Goal: Find specific page/section: Find specific page/section

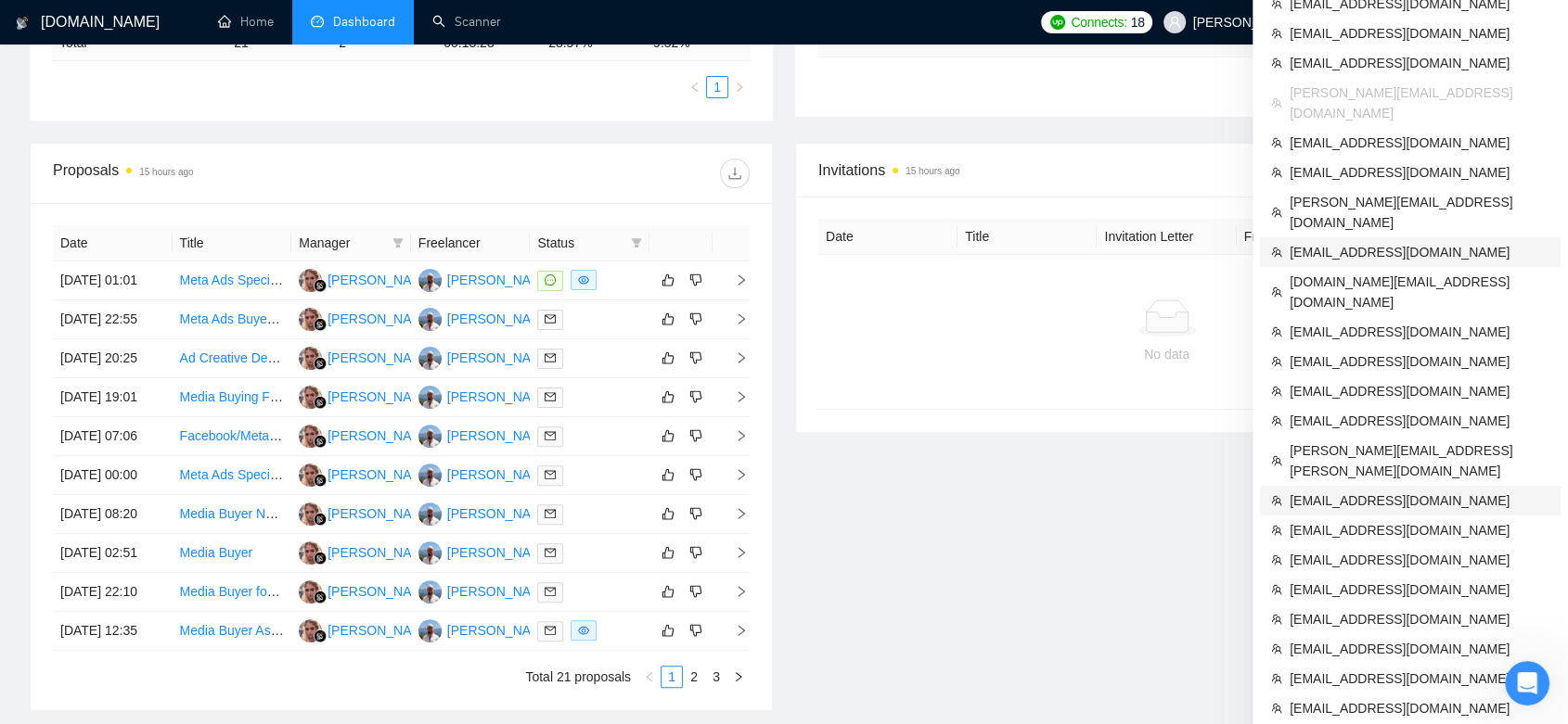
scroll to position [417, 0]
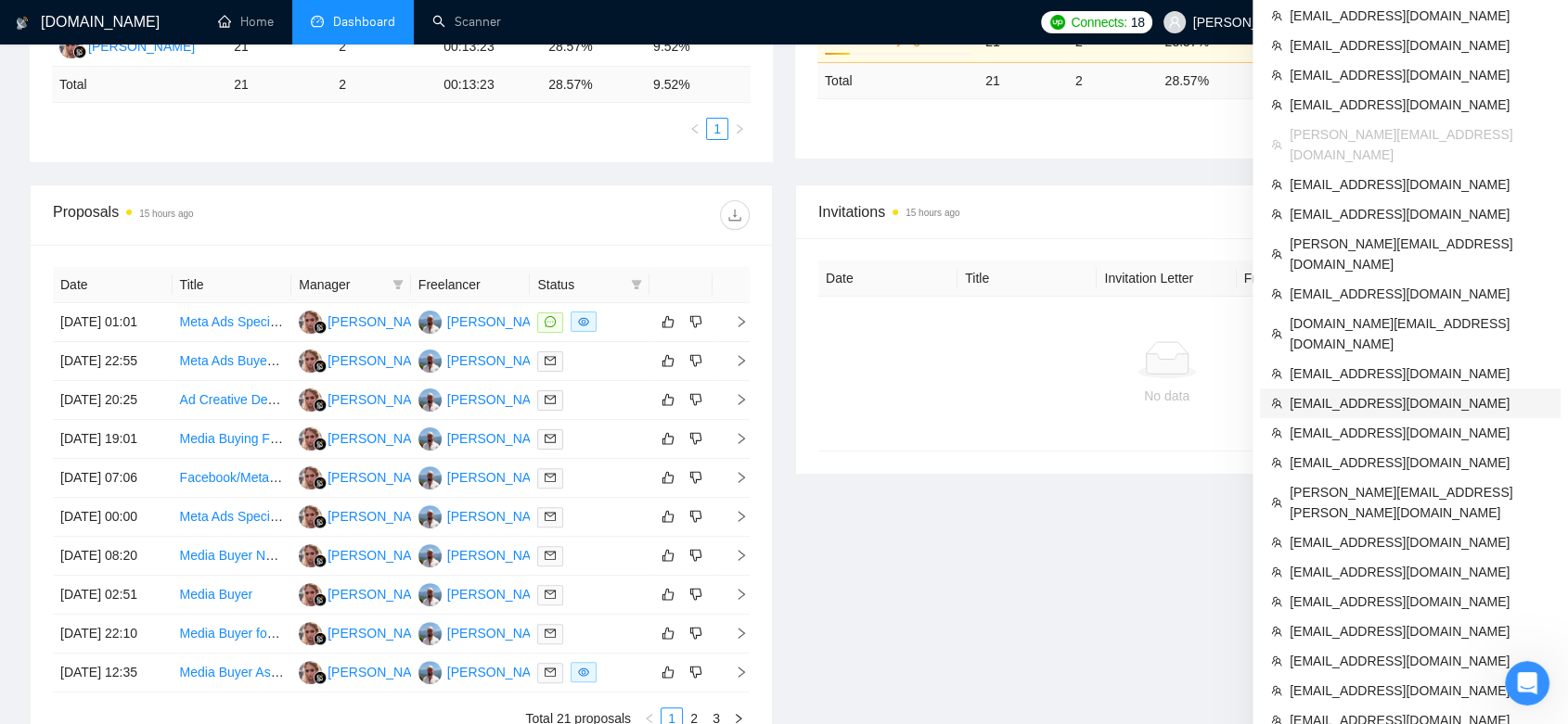
click at [1388, 389] on li "[EMAIL_ADDRESS][DOMAIN_NAME]" at bounding box center [1410, 403] width 300 height 30
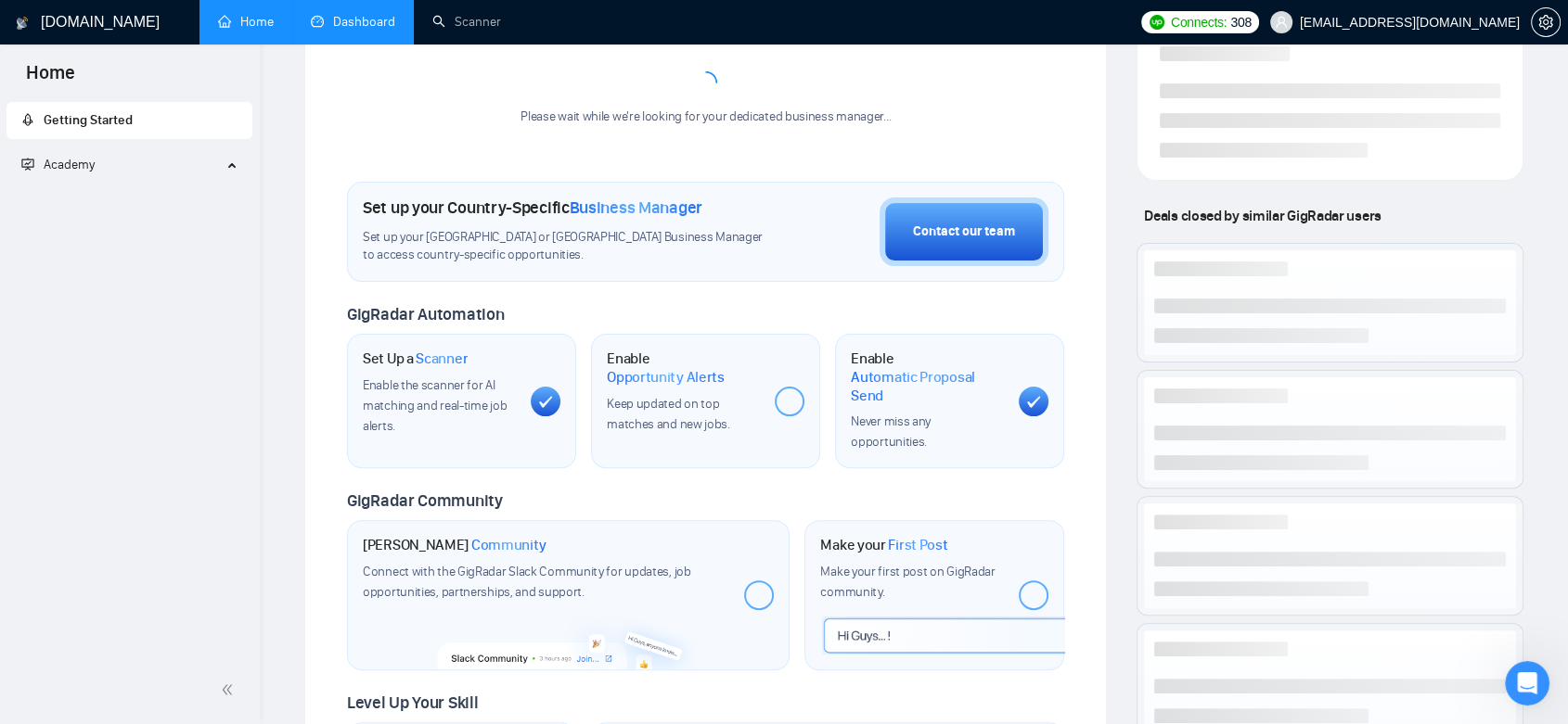
click at [357, 14] on link "Dashboard" at bounding box center [352, 21] width 85 height 16
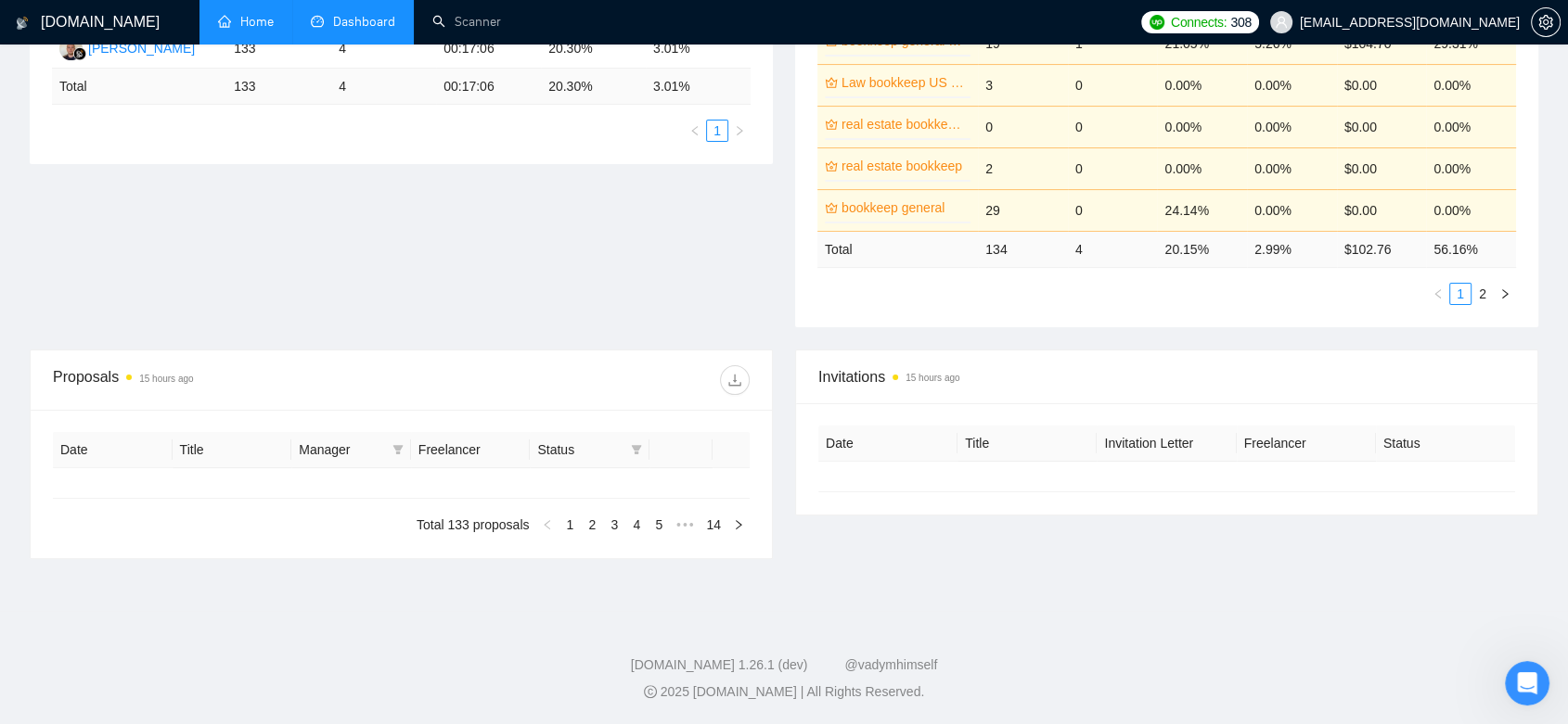
scroll to position [374, 0]
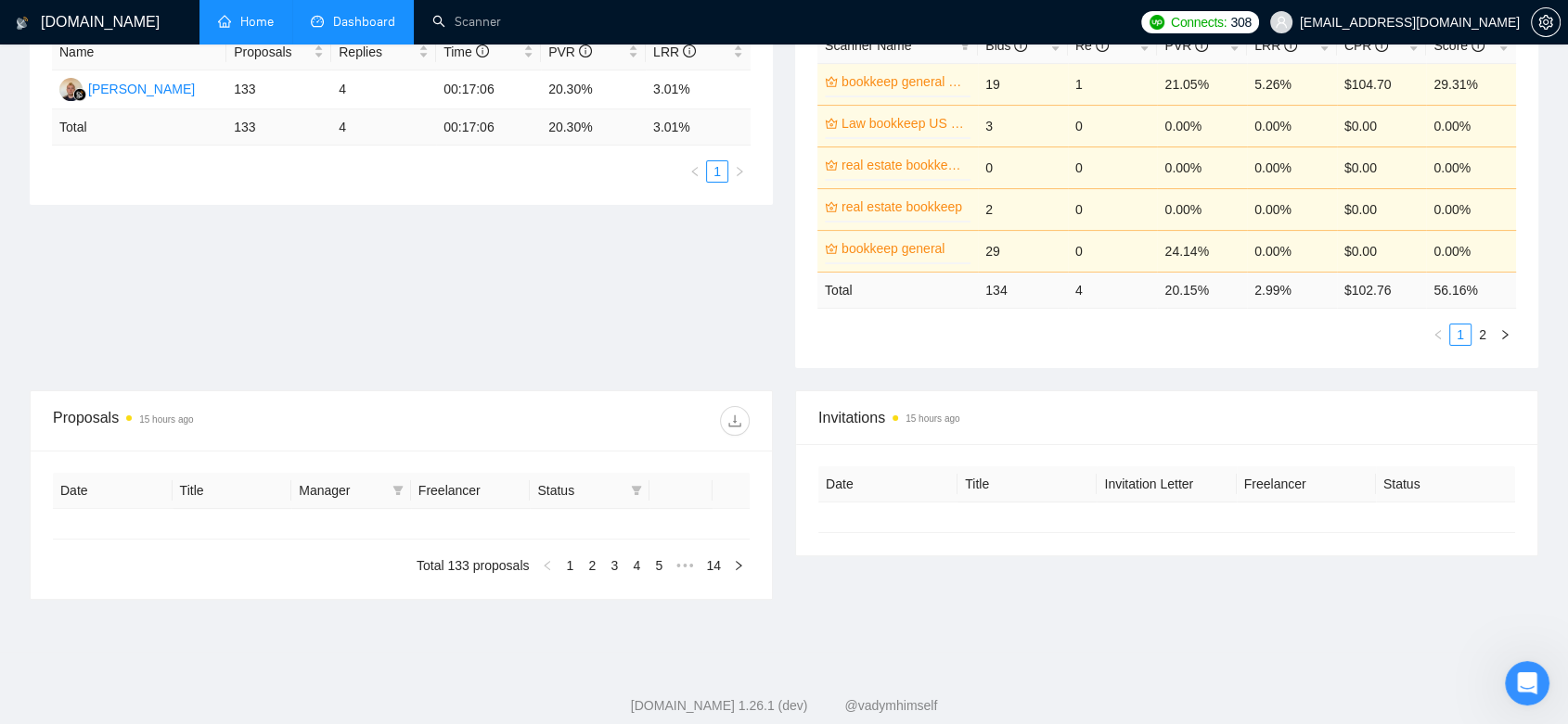
type input "[DATE]"
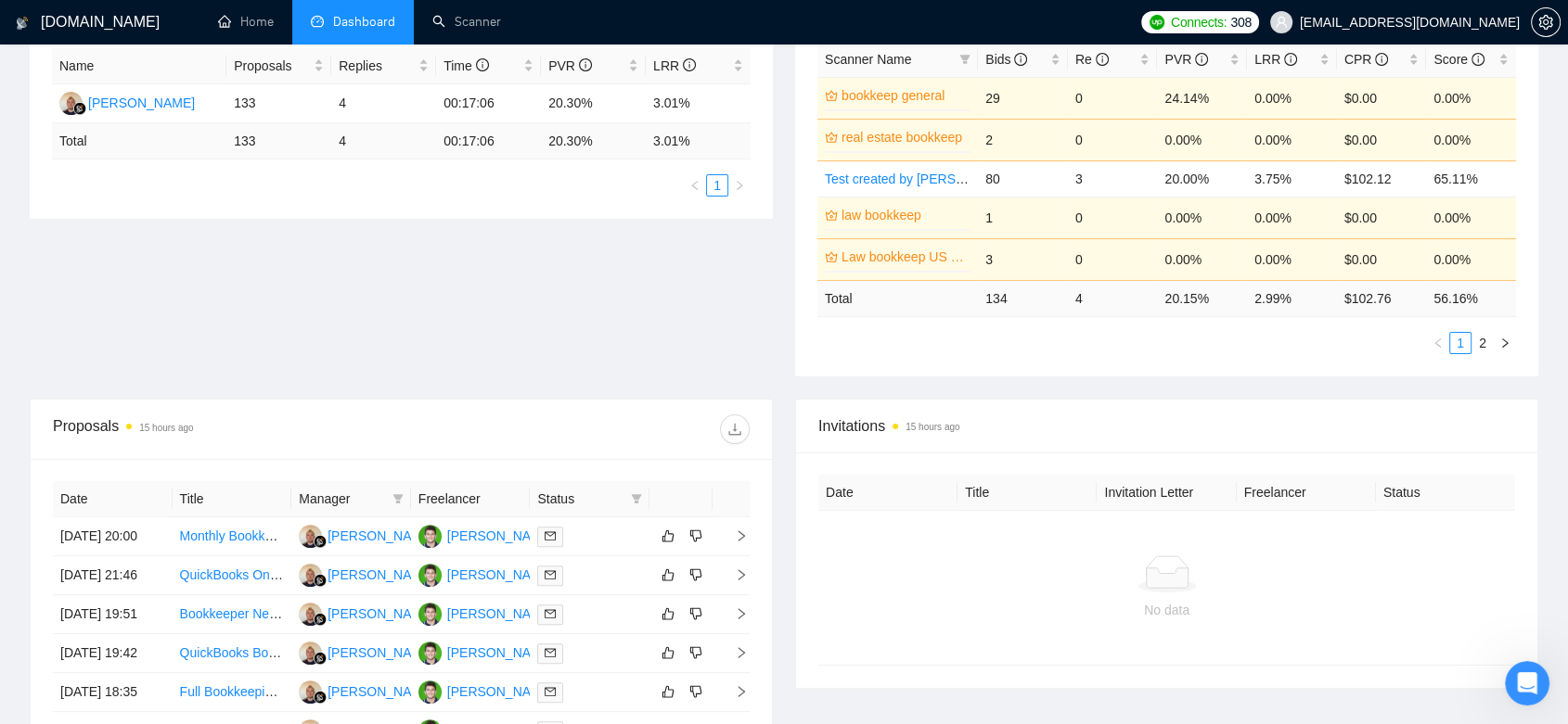
scroll to position [148, 0]
